Goal: Task Accomplishment & Management: Use online tool/utility

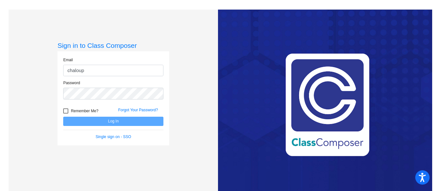
type input "[EMAIL_ADDRESS][PERSON_NAME][DOMAIN_NAME]"
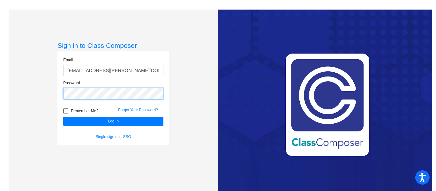
click at [63, 117] on button "Log In" at bounding box center [113, 121] width 100 height 9
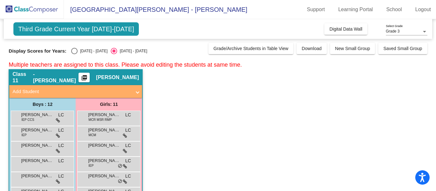
click at [71, 50] on div "Select an option" at bounding box center [74, 51] width 6 height 6
click at [74, 54] on input "[DATE] - [DATE]" at bounding box center [74, 54] width 0 height 0
radio input "true"
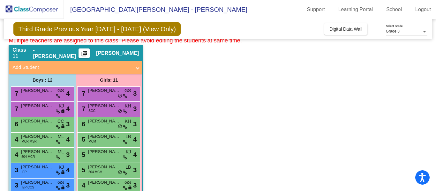
scroll to position [25, 0]
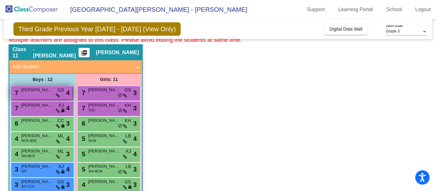
click at [43, 91] on span "[PERSON_NAME]" at bounding box center [37, 90] width 32 height 6
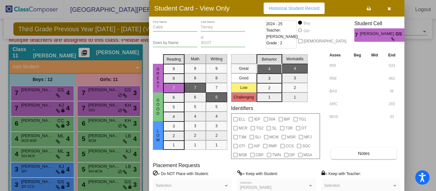
drag, startPoint x: 436, startPoint y: 99, endPoint x: 436, endPoint y: 126, distance: 26.2
click at [436, 126] on div at bounding box center [218, 95] width 436 height 191
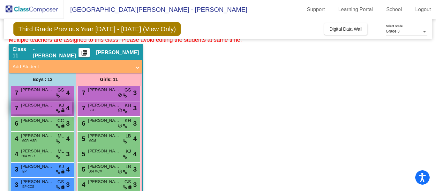
click at [32, 108] on span "Rocco Grasso" at bounding box center [37, 105] width 32 height 6
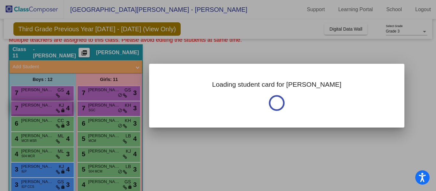
click at [32, 108] on div at bounding box center [218, 95] width 436 height 191
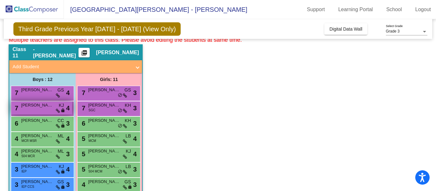
click at [49, 109] on div "7 Rocco Grasso KJ lock do_not_disturb_alt 4" at bounding box center [41, 108] width 61 height 13
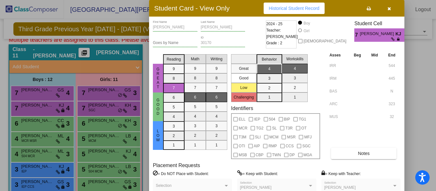
drag, startPoint x: 434, startPoint y: 76, endPoint x: 435, endPoint y: 84, distance: 8.1
click at [435, 84] on div at bounding box center [218, 95] width 436 height 191
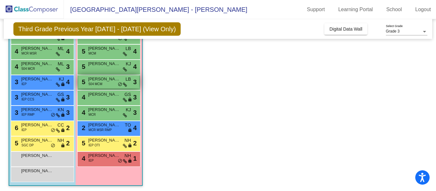
scroll to position [114, 0]
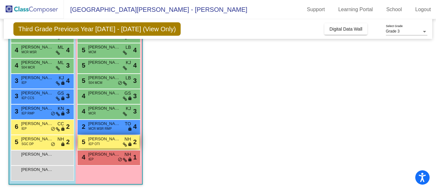
click at [110, 141] on span "Natalie Noska" at bounding box center [104, 139] width 32 height 6
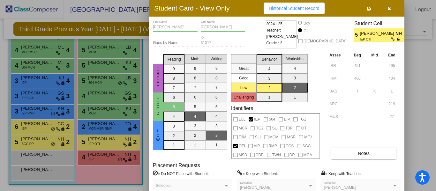
click at [202, 173] on label "= Do NOT Place with Student:" at bounding box center [181, 174] width 56 height 6
click at [389, 9] on icon "button" at bounding box center [390, 8] width 4 height 4
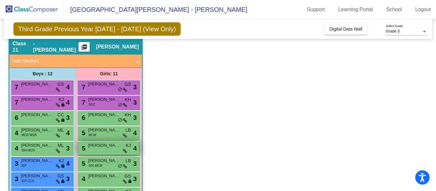
scroll to position [30, 0]
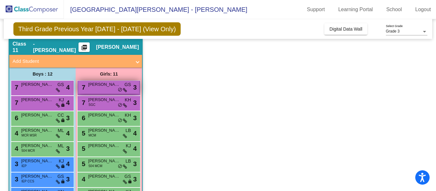
click at [100, 87] on span "Cristina Oswald" at bounding box center [104, 84] width 32 height 6
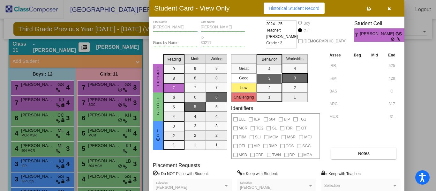
click at [103, 145] on div at bounding box center [218, 95] width 436 height 191
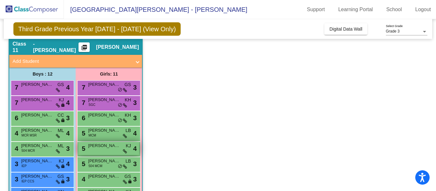
click at [103, 148] on span "Carolyn Mize" at bounding box center [104, 146] width 32 height 6
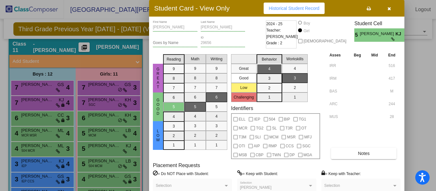
click at [32, 90] on div at bounding box center [218, 95] width 436 height 191
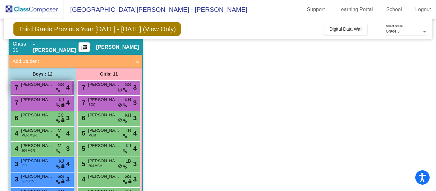
click at [32, 90] on div "7 Caleb Tiersky GS lock do_not_disturb_alt 4" at bounding box center [41, 87] width 61 height 13
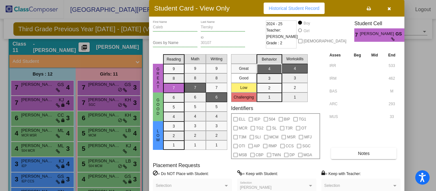
click at [35, 100] on div at bounding box center [218, 95] width 436 height 191
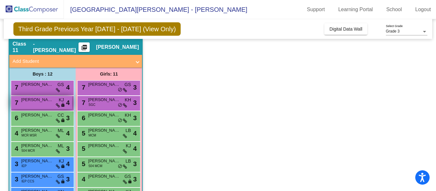
click at [37, 102] on span "Rocco Grasso" at bounding box center [37, 100] width 32 height 6
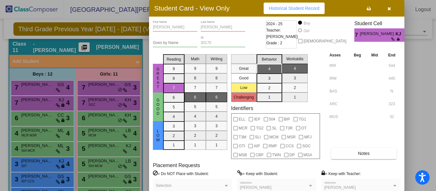
click at [94, 88] on div at bounding box center [218, 95] width 436 height 191
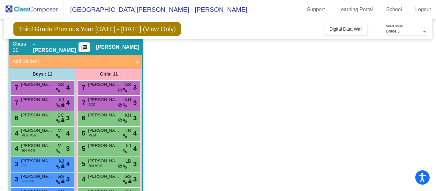
click at [94, 88] on div "7 Cristina Oswald GS lock do_not_disturb_alt 3" at bounding box center [108, 87] width 61 height 13
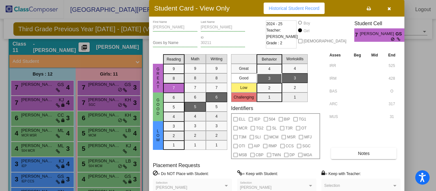
click at [96, 101] on div at bounding box center [218, 95] width 436 height 191
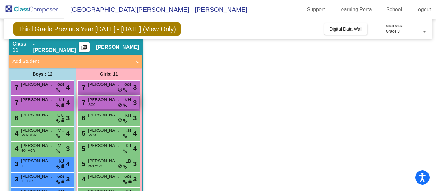
click at [96, 101] on span "Taylor Murray" at bounding box center [104, 100] width 32 height 6
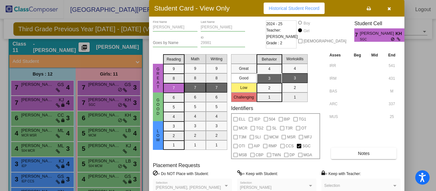
click at [42, 117] on div at bounding box center [218, 95] width 436 height 191
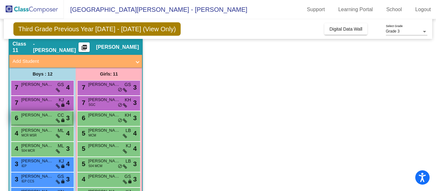
click at [43, 117] on span "Brice Williams" at bounding box center [37, 115] width 32 height 6
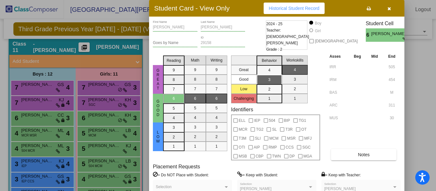
click at [100, 121] on div at bounding box center [218, 95] width 436 height 191
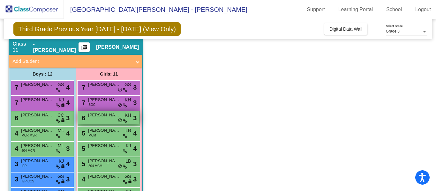
click at [99, 120] on div "6 Elizabeth Carbone KH lock do_not_disturb_alt 3" at bounding box center [108, 117] width 61 height 13
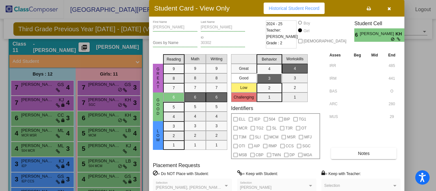
click at [44, 133] on div at bounding box center [218, 95] width 436 height 191
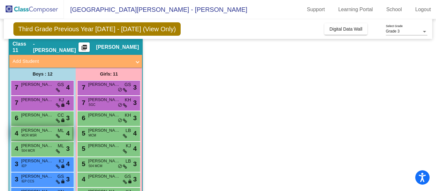
click at [45, 133] on span "Calvin Raggets" at bounding box center [37, 130] width 32 height 6
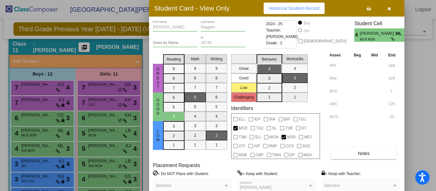
click at [100, 135] on div at bounding box center [218, 95] width 436 height 191
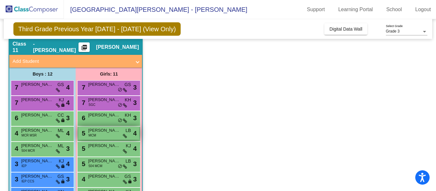
click at [99, 135] on div "5 Alice Anglewicz MCM LB lock do_not_disturb_alt 4" at bounding box center [108, 133] width 61 height 13
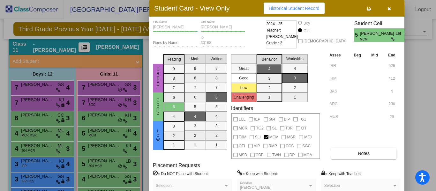
click at [36, 148] on div at bounding box center [218, 95] width 436 height 191
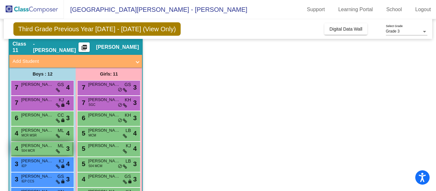
click at [37, 148] on span "Jacob Hay" at bounding box center [37, 146] width 32 height 6
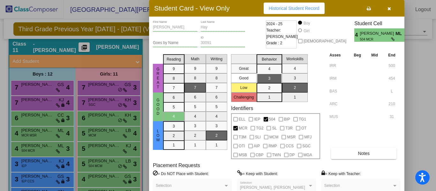
click at [103, 150] on div at bounding box center [218, 95] width 436 height 191
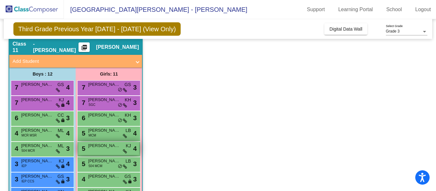
click at [102, 150] on div "5 Carolyn Mize KJ lock do_not_disturb_alt 4" at bounding box center [108, 148] width 61 height 13
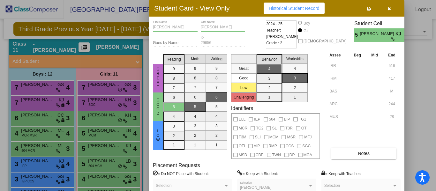
click at [101, 164] on div at bounding box center [218, 95] width 436 height 191
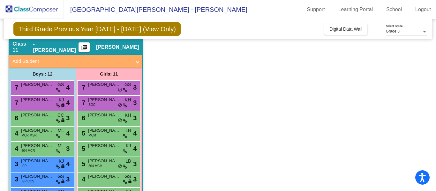
click at [101, 164] on span "504 MCM" at bounding box center [95, 166] width 14 height 5
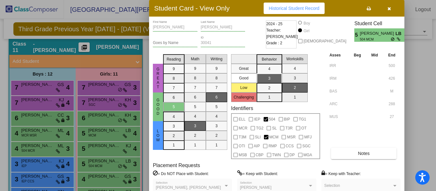
click at [102, 181] on div at bounding box center [218, 95] width 436 height 191
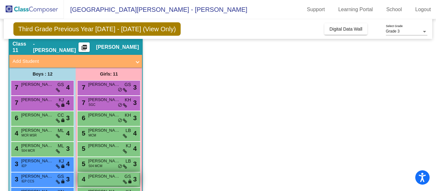
click at [103, 181] on div "4 Ella Sampson GS lock do_not_disturb_alt 3" at bounding box center [108, 179] width 61 height 13
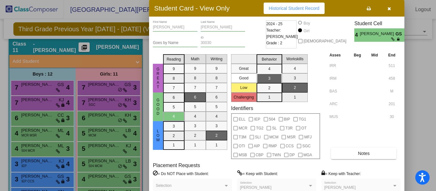
click at [111, 179] on div at bounding box center [218, 95] width 436 height 191
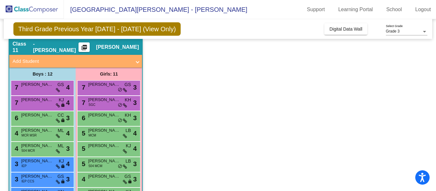
click at [111, 179] on span "Ella Sampson" at bounding box center [104, 176] width 32 height 6
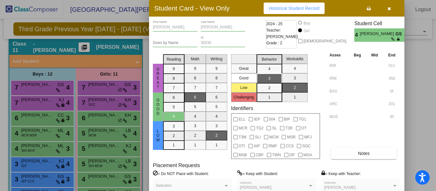
drag, startPoint x: 435, startPoint y: 128, endPoint x: 436, endPoint y: 138, distance: 9.6
click at [436, 138] on div at bounding box center [218, 95] width 436 height 191
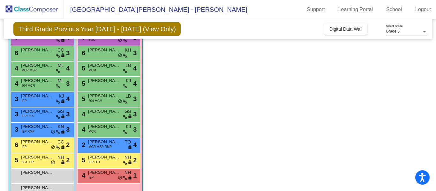
scroll to position [96, 0]
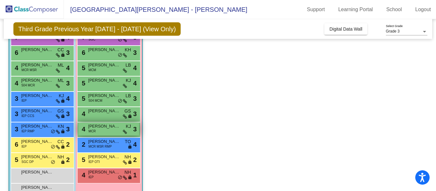
click at [100, 129] on span "Josephine Kline" at bounding box center [104, 126] width 32 height 6
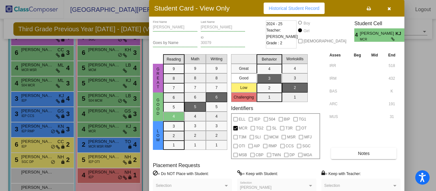
click at [40, 99] on div at bounding box center [218, 95] width 436 height 191
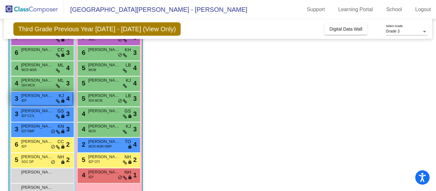
click at [40, 99] on div "3 Brett Ayers IEP KJ lock do_not_disturb_alt 4" at bounding box center [41, 98] width 61 height 13
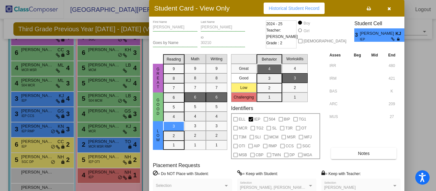
click at [52, 115] on div at bounding box center [218, 95] width 436 height 191
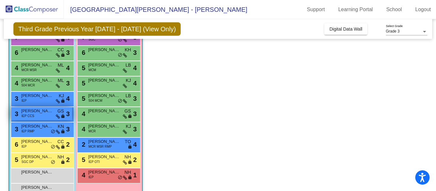
click at [52, 115] on div "3 Benjamin Merrill IEP CCS GS lock do_not_disturb_alt 3" at bounding box center [41, 113] width 61 height 13
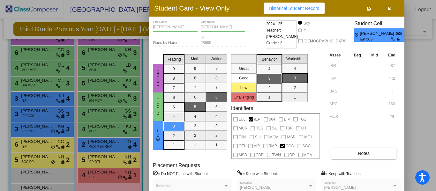
click at [53, 129] on div at bounding box center [218, 95] width 436 height 191
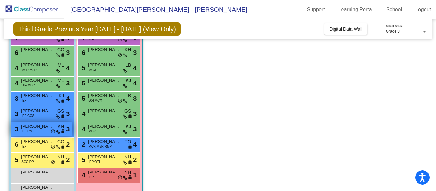
click at [50, 127] on span "Greyson Platt" at bounding box center [37, 126] width 32 height 6
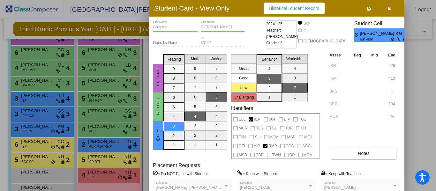
click at [46, 147] on div at bounding box center [218, 95] width 436 height 191
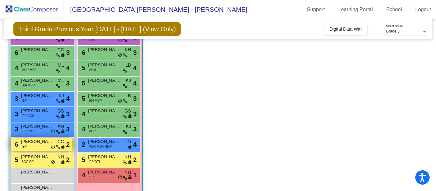
click at [46, 146] on div "6 Patrick Griffis IEP CC lock do_not_disturb_alt 2" at bounding box center [41, 144] width 61 height 13
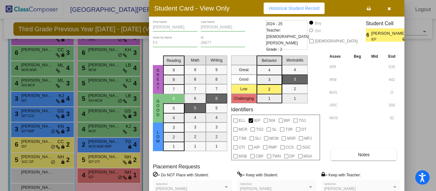
click at [46, 158] on div at bounding box center [218, 95] width 436 height 191
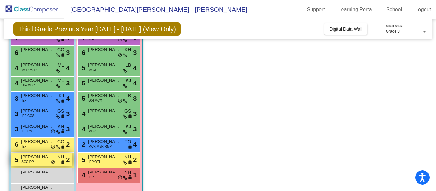
click at [46, 158] on span "Henry Wessel" at bounding box center [37, 157] width 32 height 6
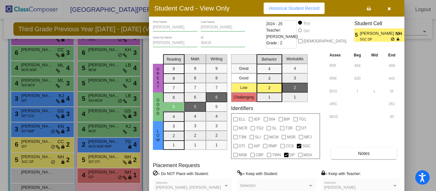
click at [102, 160] on div at bounding box center [218, 95] width 436 height 191
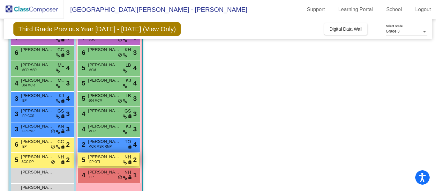
click at [102, 160] on span "Natalie Noska" at bounding box center [104, 157] width 32 height 6
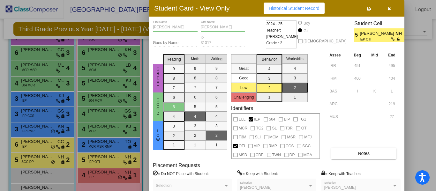
click at [106, 175] on div at bounding box center [218, 95] width 436 height 191
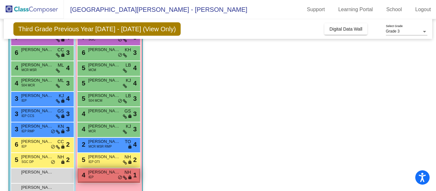
click at [106, 174] on span "Claudia Schnee" at bounding box center [104, 172] width 32 height 6
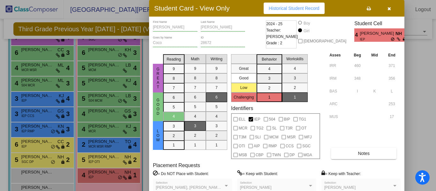
click at [114, 175] on div at bounding box center [218, 95] width 436 height 191
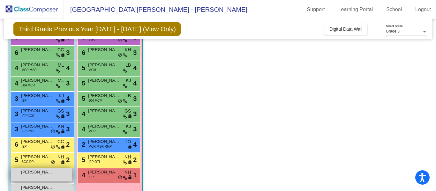
click at [42, 178] on div "Caiden Kreakbaum lock do_not_disturb_alt" at bounding box center [41, 175] width 61 height 13
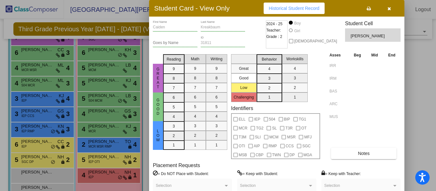
click at [159, 74] on span "Great" at bounding box center [158, 78] width 6 height 22
drag, startPoint x: 435, startPoint y: 106, endPoint x: 431, endPoint y: 60, distance: 46.2
click at [431, 60] on div at bounding box center [218, 95] width 436 height 191
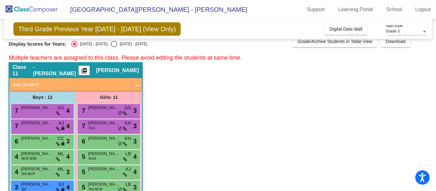
scroll to position [6, 0]
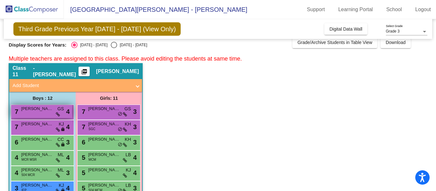
click at [27, 112] on span "Caleb Tiersky" at bounding box center [37, 109] width 32 height 6
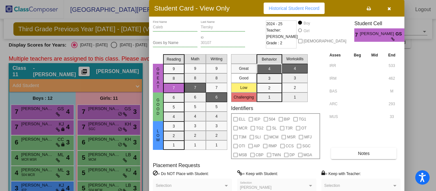
click at [98, 111] on div at bounding box center [218, 95] width 436 height 191
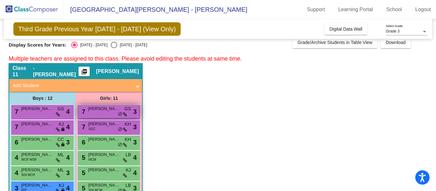
click at [98, 111] on span "Cristina Oswald" at bounding box center [104, 109] width 32 height 6
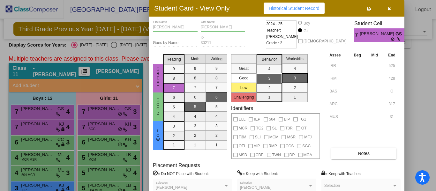
click at [26, 126] on div at bounding box center [218, 95] width 436 height 191
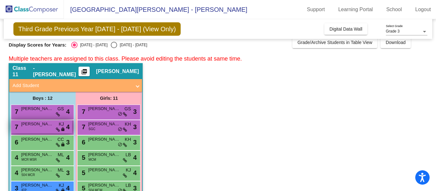
click at [27, 126] on span "Rocco Grasso" at bounding box center [37, 124] width 32 height 6
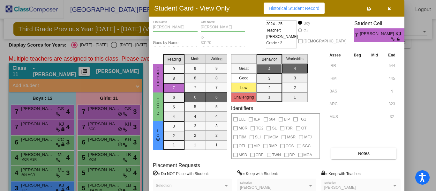
click at [95, 128] on div at bounding box center [218, 95] width 436 height 191
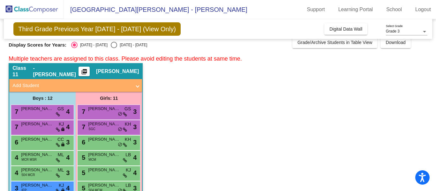
click at [95, 128] on div "7 Taylor Murray SGC KH lock do_not_disturb_alt 3" at bounding box center [108, 126] width 61 height 13
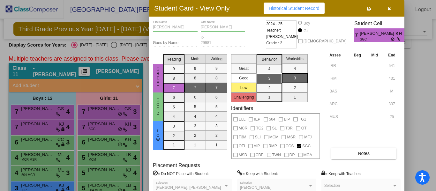
click at [95, 128] on div at bounding box center [218, 95] width 436 height 191
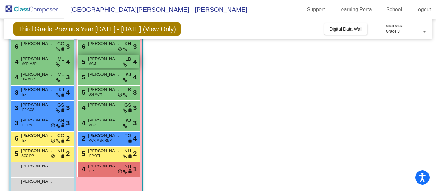
scroll to position [100, 0]
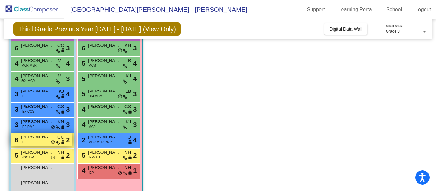
click at [39, 141] on div "6 Patrick Griffis IEP CC lock do_not_disturb_alt 2" at bounding box center [41, 140] width 61 height 13
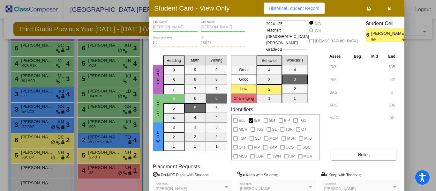
click at [39, 154] on div at bounding box center [218, 95] width 436 height 191
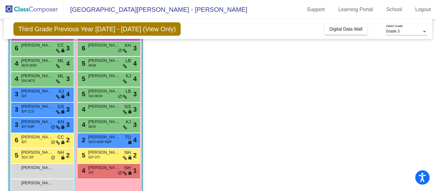
click at [39, 154] on span "Henry Wessel" at bounding box center [37, 152] width 32 height 6
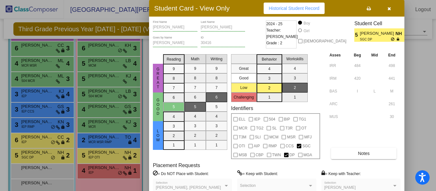
click at [284, 9] on span "Historical Student Record" at bounding box center [294, 8] width 51 height 5
click at [388, 10] on icon "button" at bounding box center [390, 8] width 4 height 4
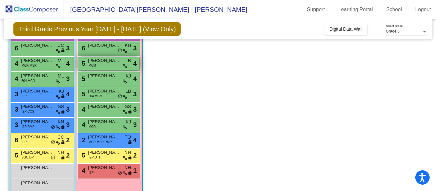
scroll to position [0, 0]
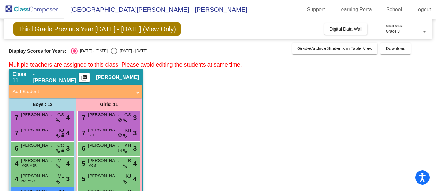
click at [85, 78] on mat-icon "picture_as_pdf" at bounding box center [84, 79] width 8 height 9
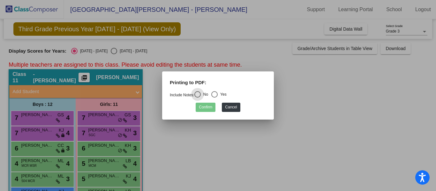
click at [85, 78] on div at bounding box center [218, 95] width 436 height 191
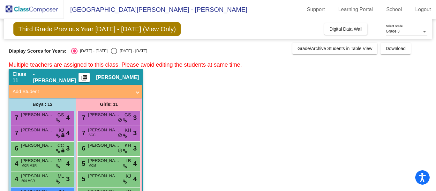
click at [85, 78] on mat-icon "picture_as_pdf" at bounding box center [84, 79] width 8 height 9
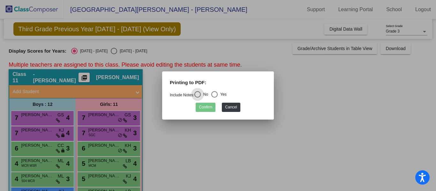
click at [216, 93] on div "Select an option" at bounding box center [214, 94] width 6 height 6
click at [215, 98] on input "Yes" at bounding box center [214, 98] width 0 height 0
radio input "true"
click at [210, 108] on button "Confirm" at bounding box center [206, 107] width 20 height 9
